Goal: Information Seeking & Learning: Learn about a topic

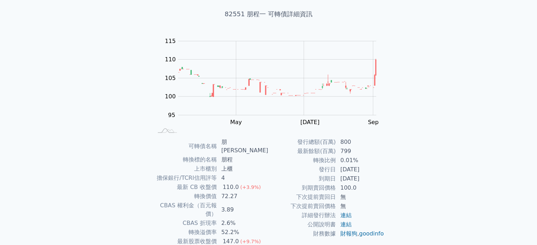
scroll to position [71, 0]
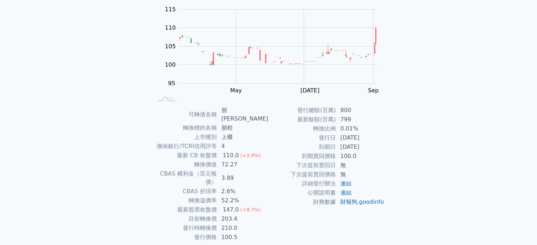
click at [503, 120] on div "可轉債列表 財務數據 可轉債列表 財務數據 登入／註冊 登入／註冊 可轉債列表 › 82551 朋程一 82551 朋程一 可轉債詳細資訊 Zoom Out …" at bounding box center [268, 101] width 537 height 344
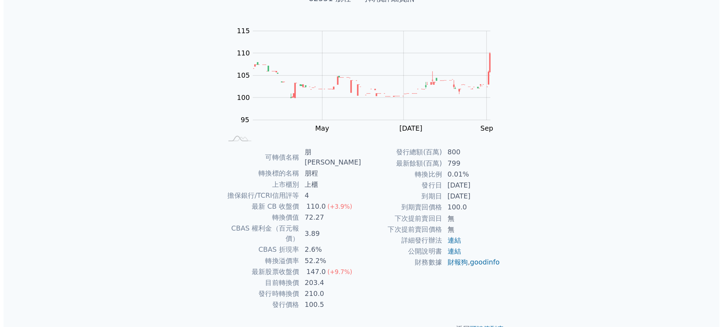
scroll to position [0, 0]
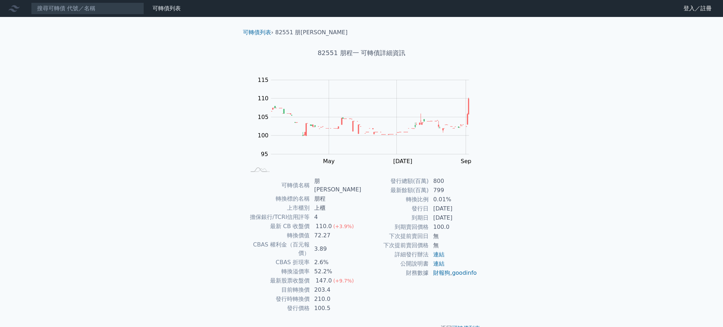
click at [537, 134] on div "可轉債列表 財務數據 可轉債列表 財務數據 登入／註冊 登入／註冊 可轉債列表 › 82551 朋程一 82551 朋程一 可轉債詳細資訊 Zoom Out …" at bounding box center [361, 172] width 723 height 344
click at [115, 10] on input at bounding box center [87, 8] width 113 height 12
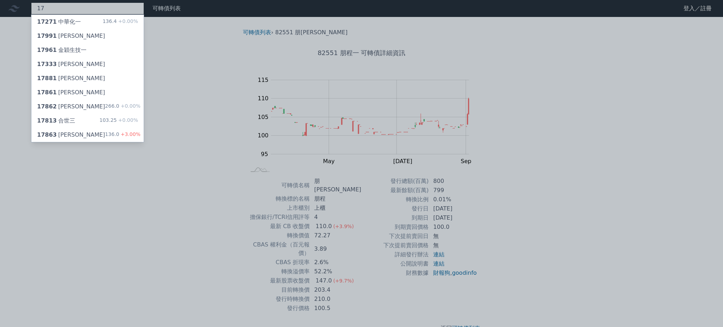
type input "1"
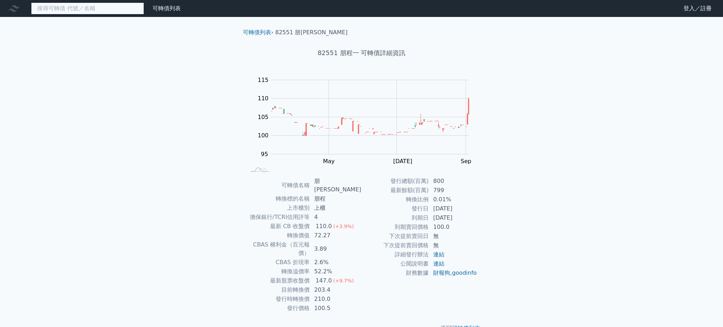
click at [115, 10] on input at bounding box center [87, 8] width 113 height 12
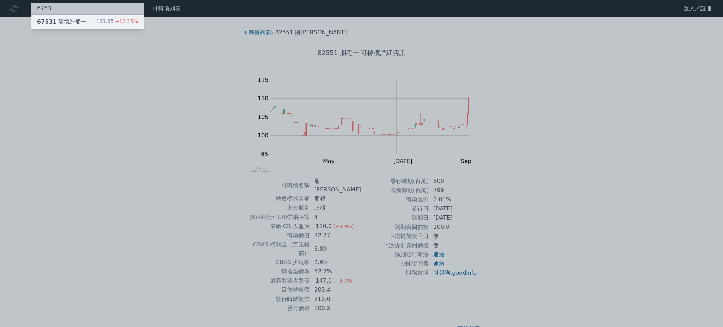
type input "6753"
click at [88, 23] on div "67531 龍德造船一 133.65 +12.15%" at bounding box center [87, 22] width 112 height 14
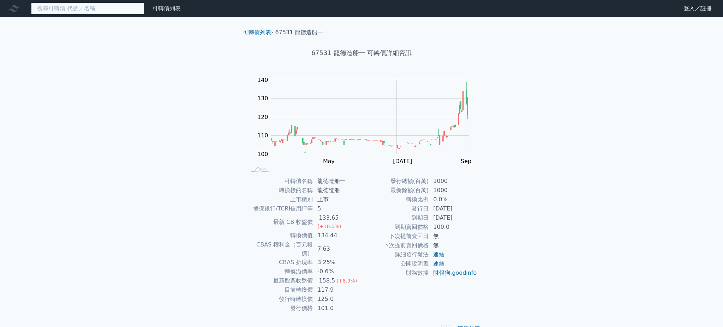
click at [98, 9] on input at bounding box center [87, 8] width 113 height 12
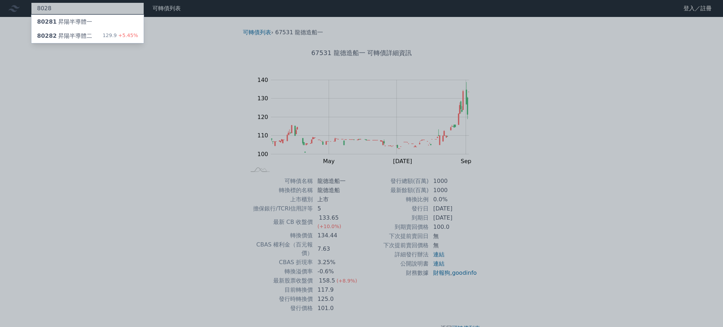
type input "8028"
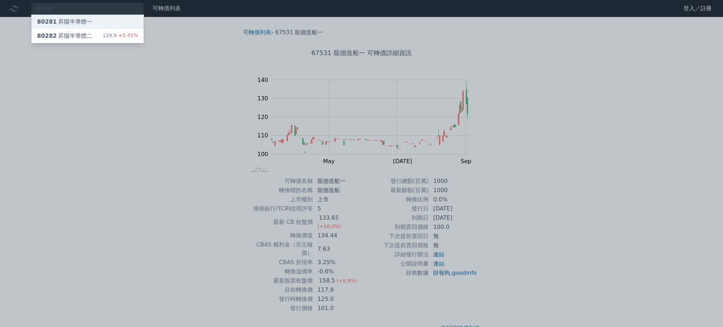
click at [101, 20] on div "80281 昇陽半導體一" at bounding box center [87, 22] width 112 height 14
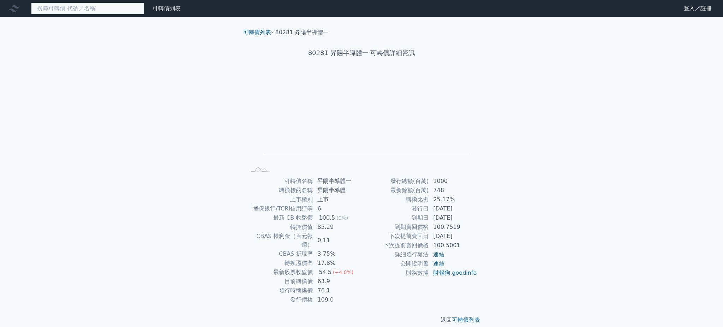
click at [106, 7] on input at bounding box center [87, 8] width 113 height 12
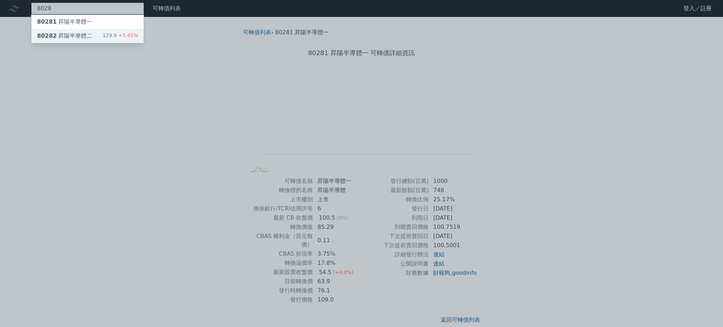
type input "8028"
click at [114, 35] on div "129.9 +5.45%" at bounding box center [120, 36] width 35 height 8
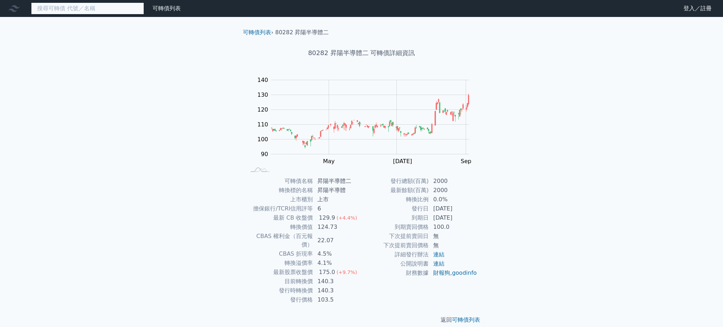
click at [85, 11] on input at bounding box center [87, 8] width 113 height 12
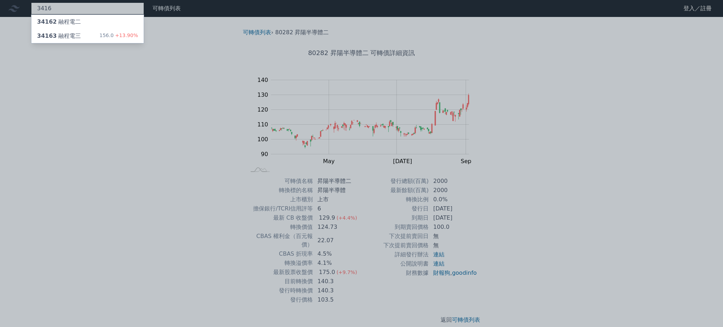
type input "3416"
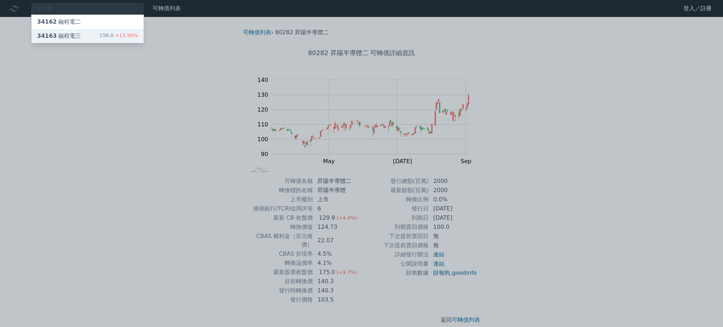
click at [90, 30] on div "34163 融程電三 156.0 +13.90%" at bounding box center [87, 36] width 112 height 14
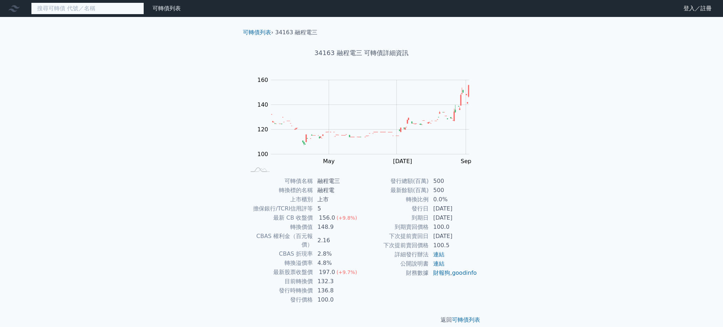
click at [88, 11] on input at bounding box center [87, 8] width 113 height 12
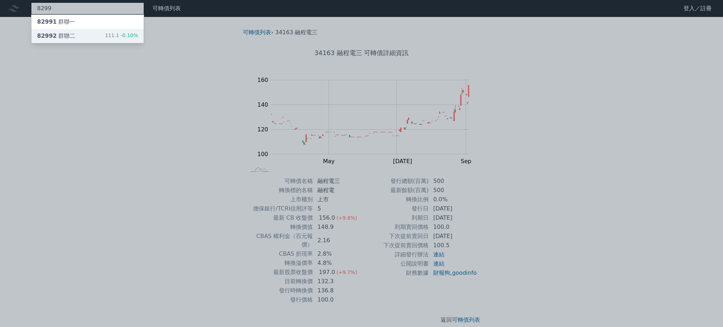
type input "8299"
click at [94, 34] on div "82992 群聯二 111.1 -0.10%" at bounding box center [87, 36] width 112 height 14
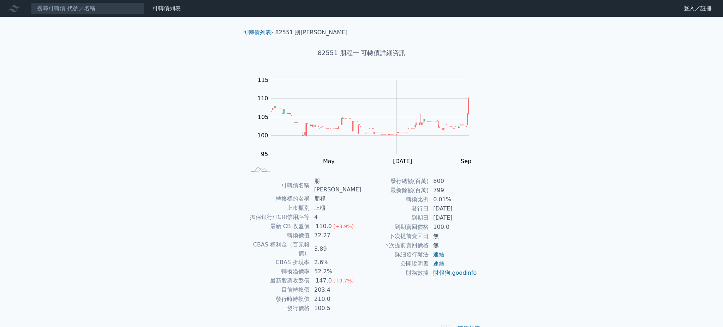
click at [709, 162] on div "可轉債列表 財務數據 可轉債列表 財務數據 登入／註冊 登入／註冊 可轉債列表 › 82551 朋程一 82551 朋程一 可轉債詳細資訊 Zoom Out …" at bounding box center [361, 172] width 723 height 344
